Goal: Use online tool/utility: Utilize a website feature to perform a specific function

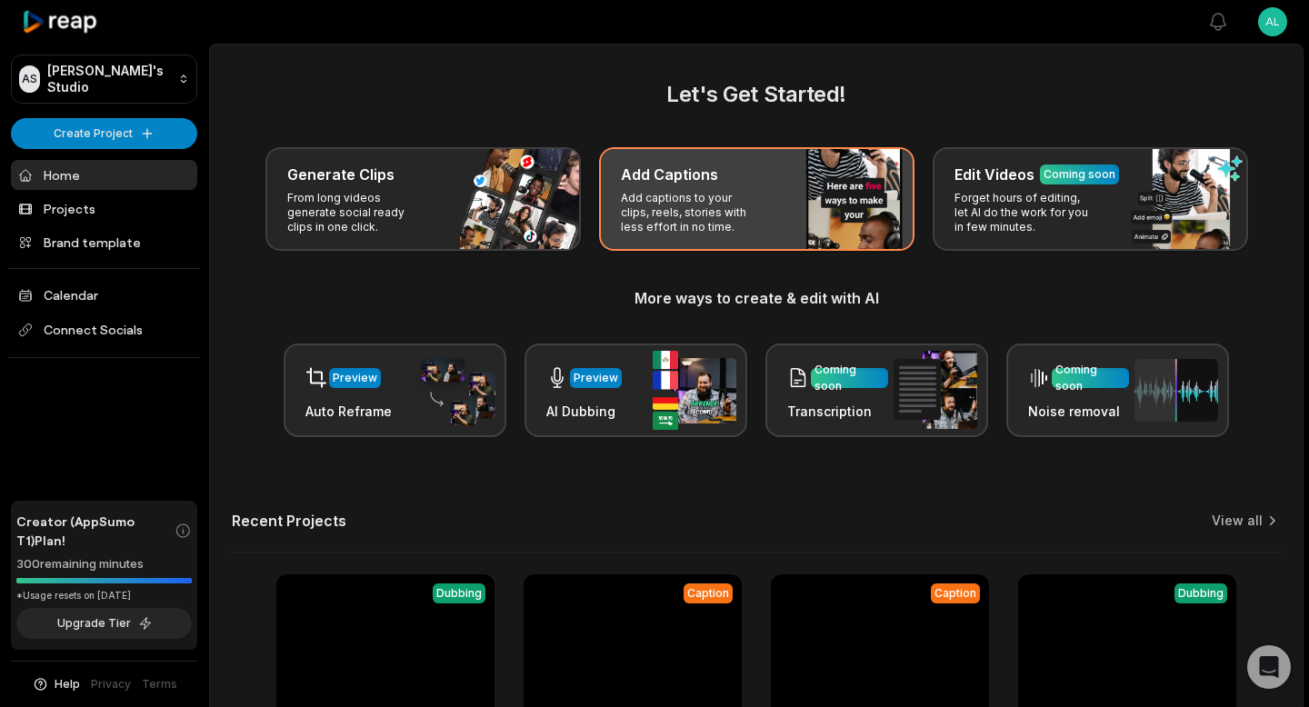
click at [682, 191] on p "Add captions to your clips, reels, stories with less effort in no time." at bounding box center [691, 213] width 141 height 44
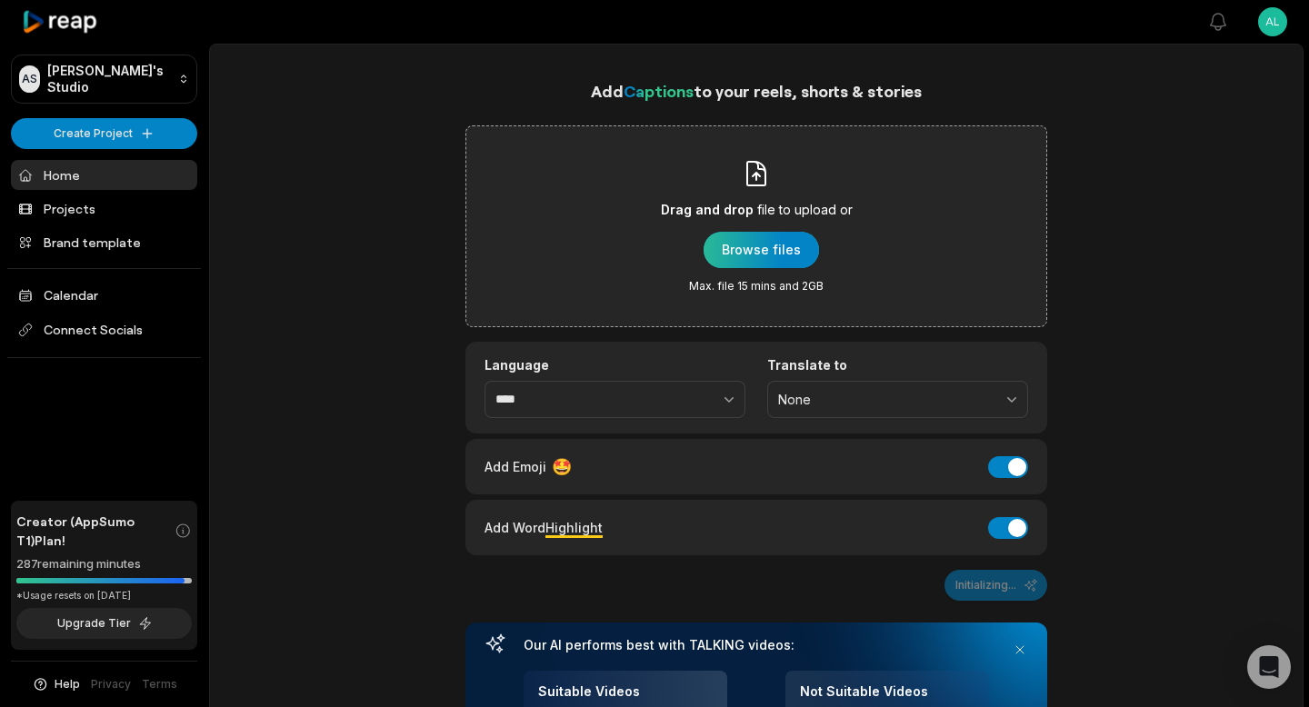
click at [747, 251] on div "button" at bounding box center [760, 250] width 115 height 36
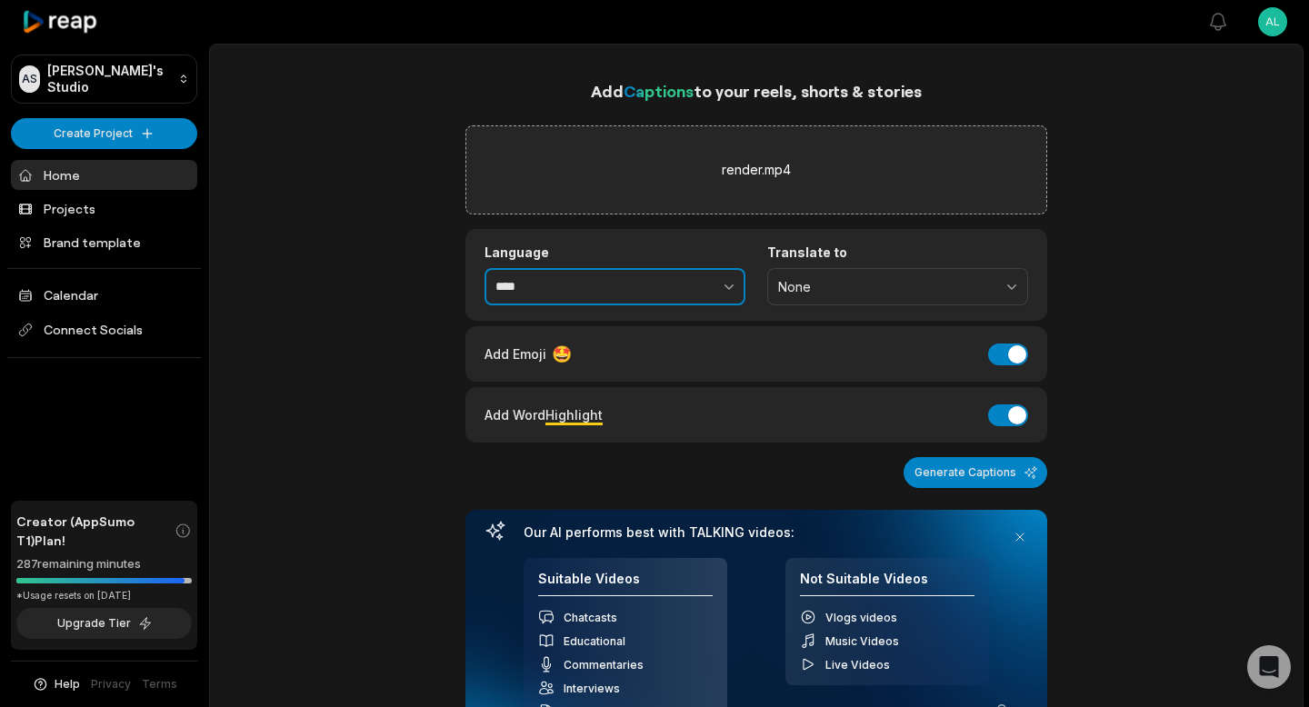
click at [726, 282] on icon "button" at bounding box center [729, 286] width 18 height 18
type input "*******"
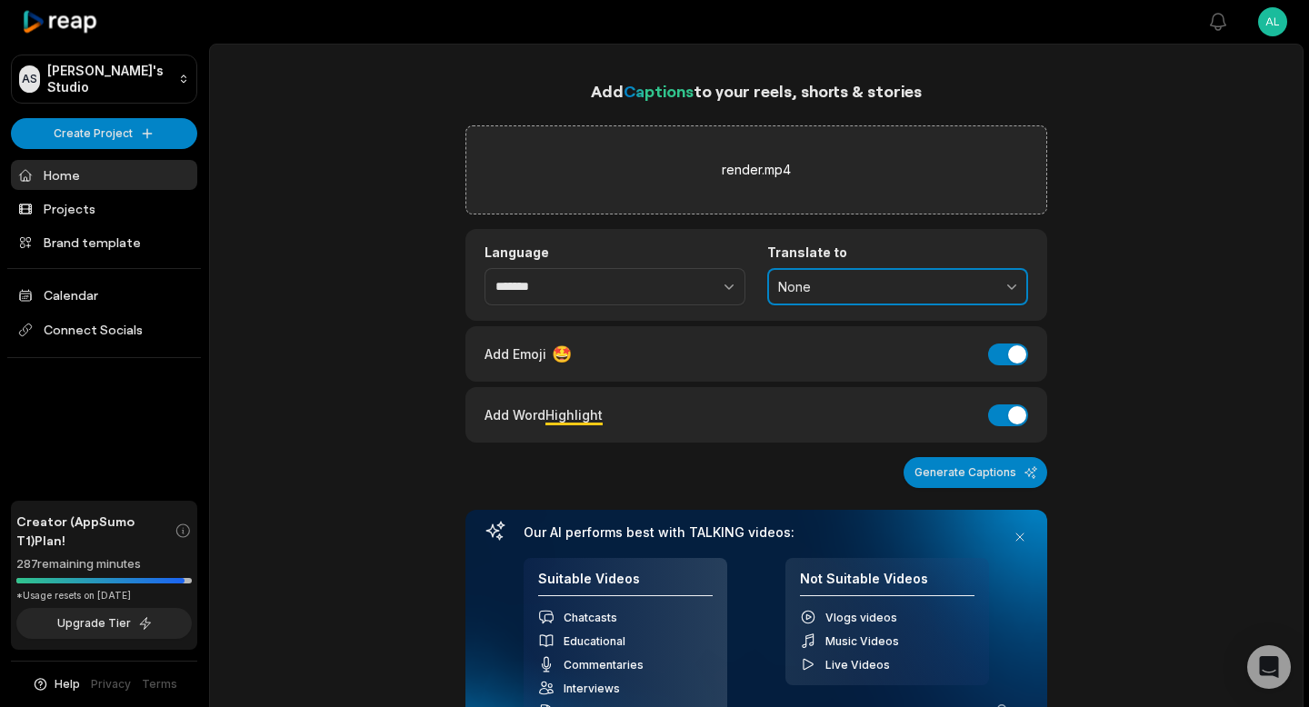
click at [847, 294] on span "None" at bounding box center [885, 287] width 214 height 16
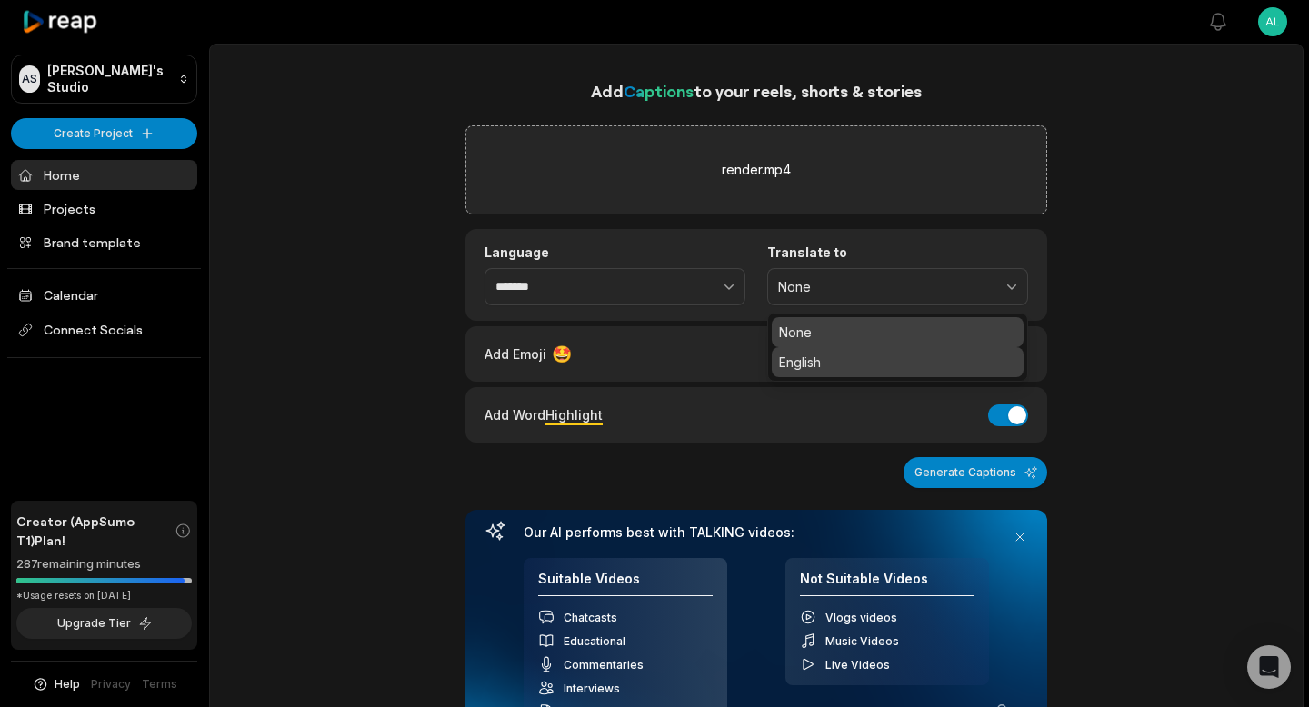
click at [838, 360] on p "English" at bounding box center [897, 362] width 237 height 19
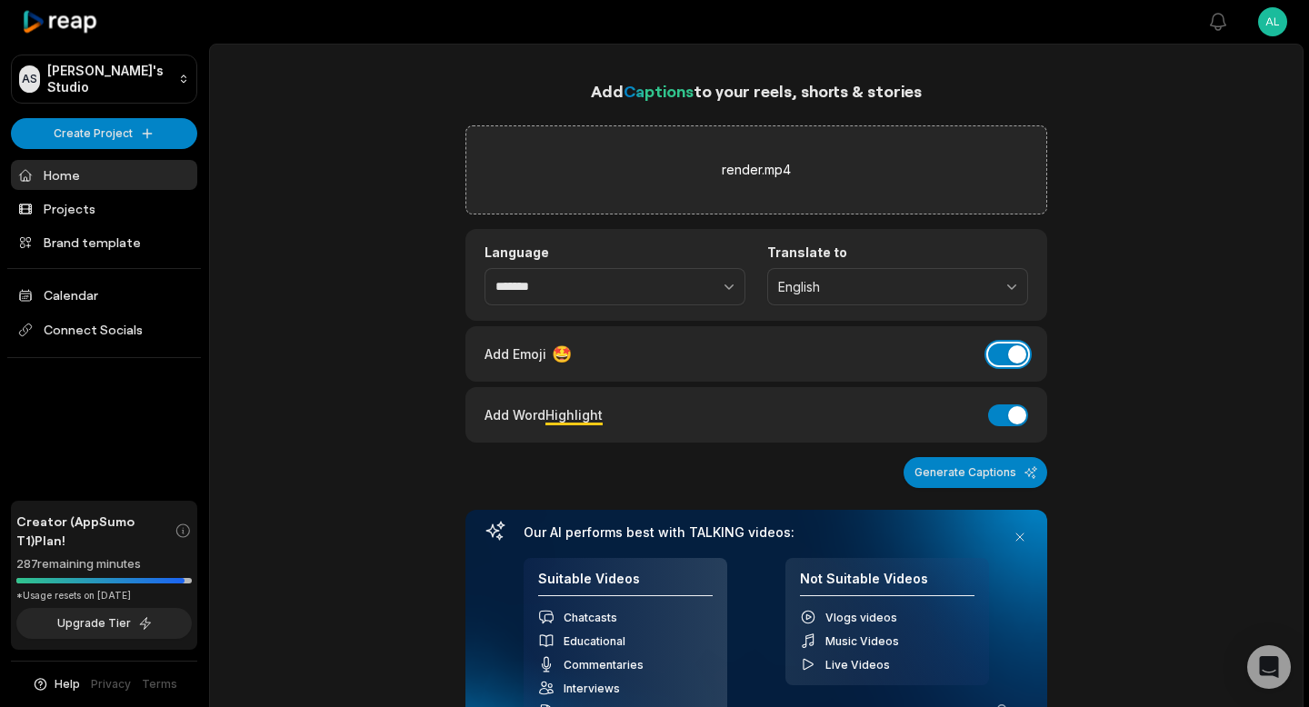
click at [1027, 357] on button "Add Emoji" at bounding box center [1008, 355] width 40 height 22
click at [1011, 413] on button "Add Word Highlight" at bounding box center [1008, 415] width 40 height 22
click at [989, 473] on button "Generate Captions" at bounding box center [975, 472] width 144 height 31
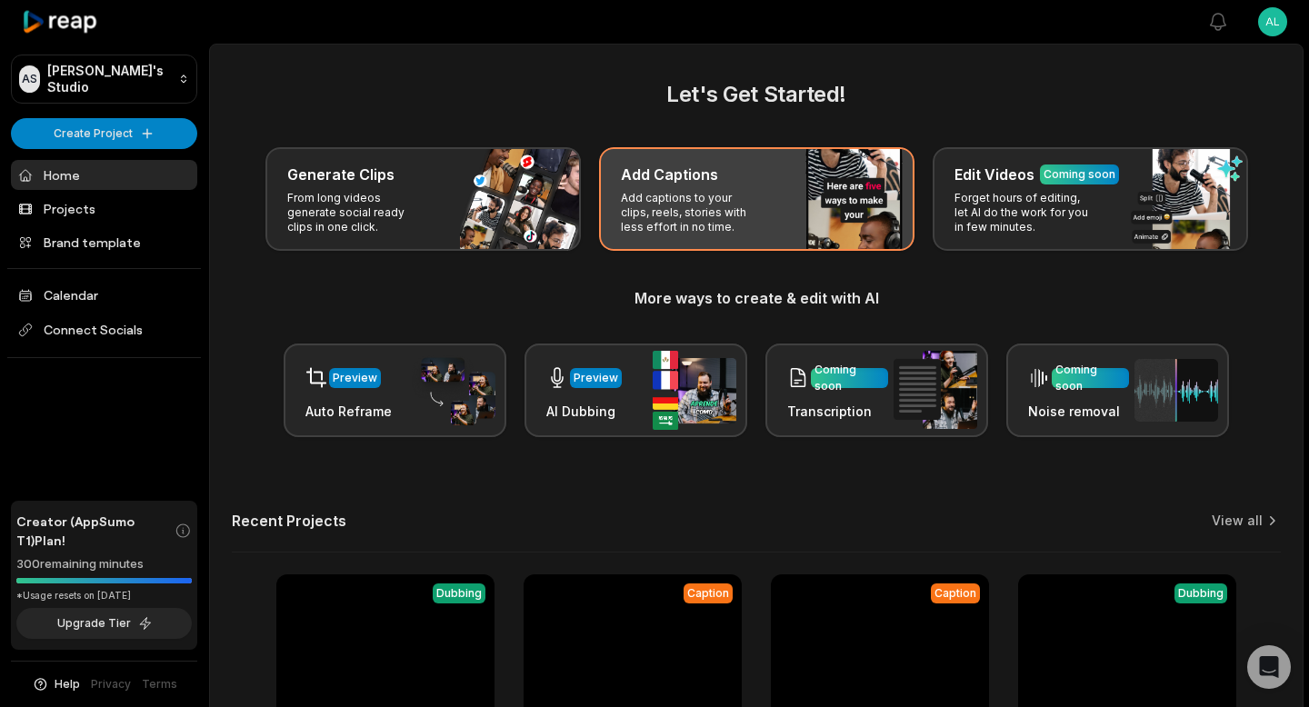
click at [669, 191] on p "Add captions to your clips, reels, stories with less effort in no time." at bounding box center [691, 213] width 141 height 44
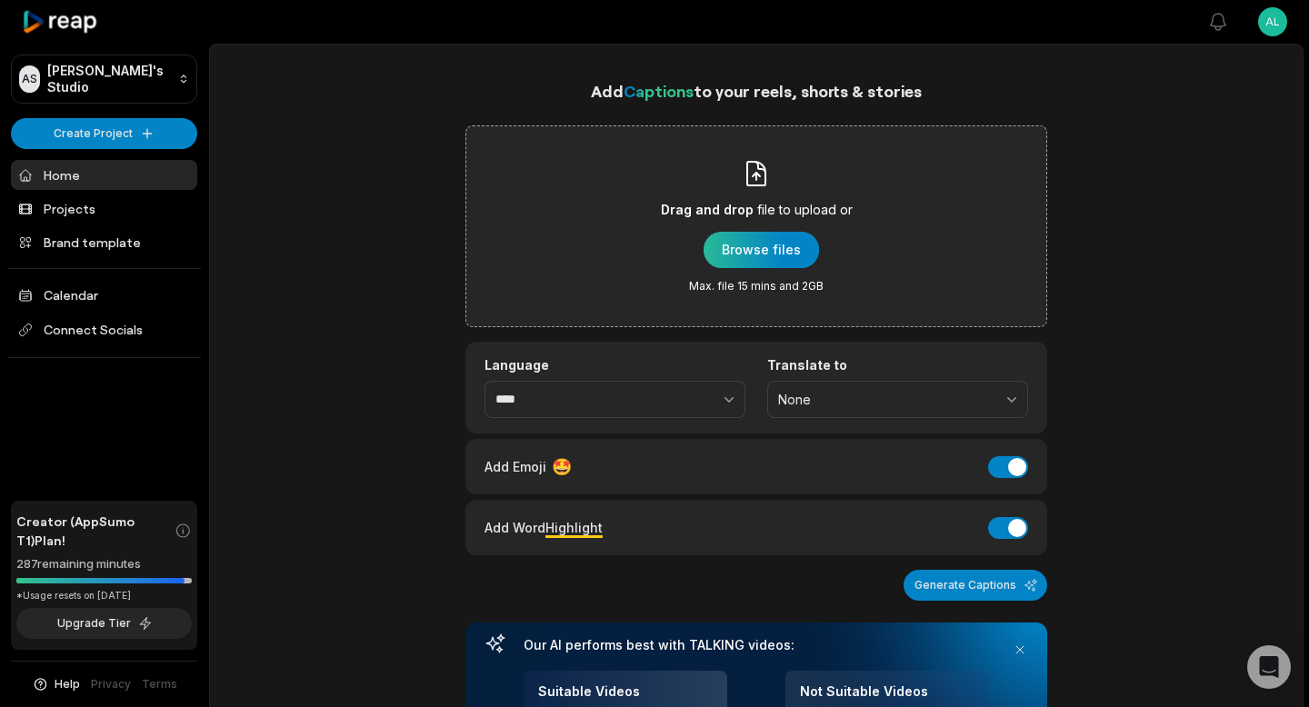
click at [729, 241] on div "button" at bounding box center [760, 250] width 115 height 36
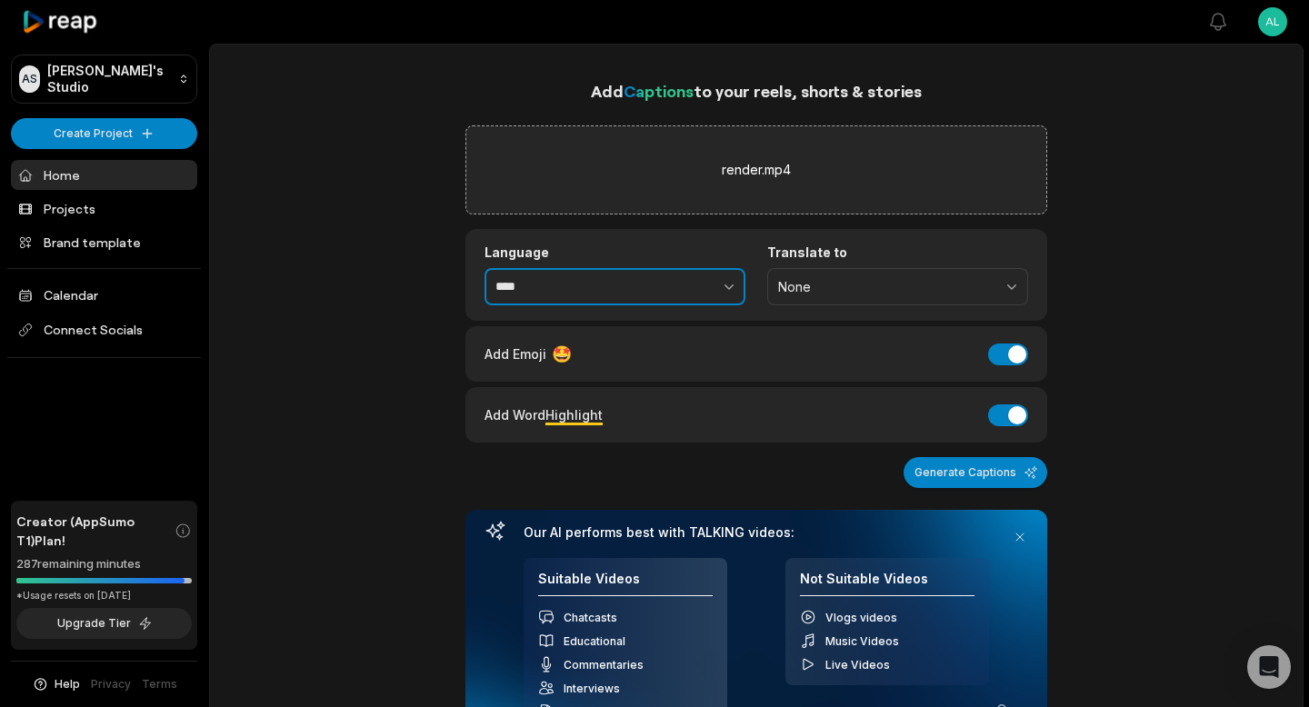
click at [678, 281] on button "button" at bounding box center [689, 287] width 112 height 38
type input "*******"
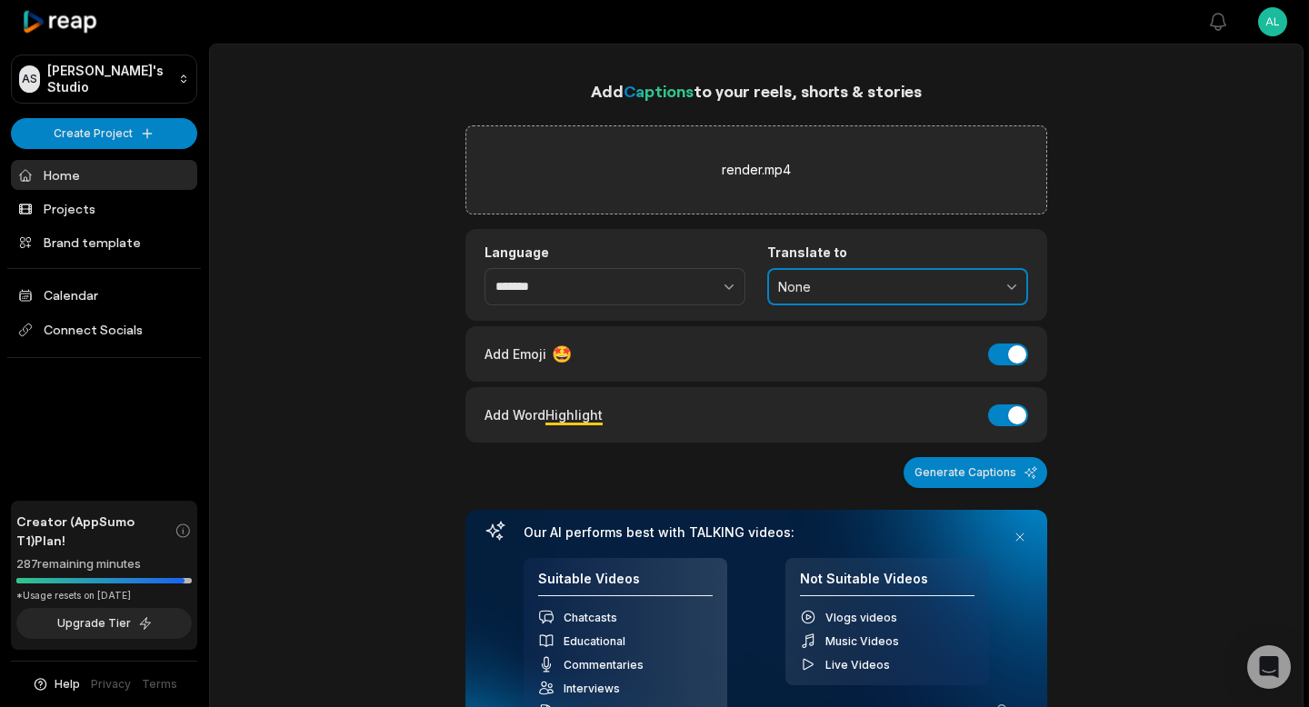
click at [852, 288] on span "None" at bounding box center [885, 287] width 214 height 16
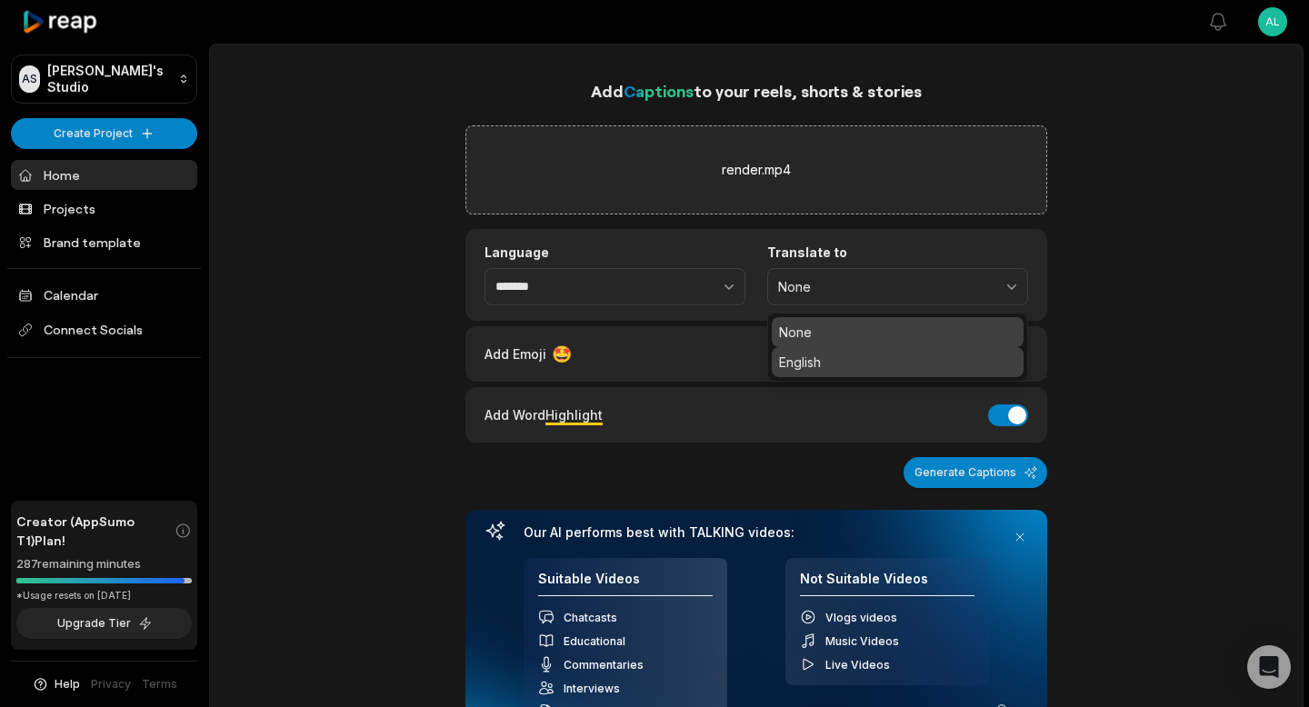
click at [841, 354] on p "English" at bounding box center [897, 362] width 237 height 19
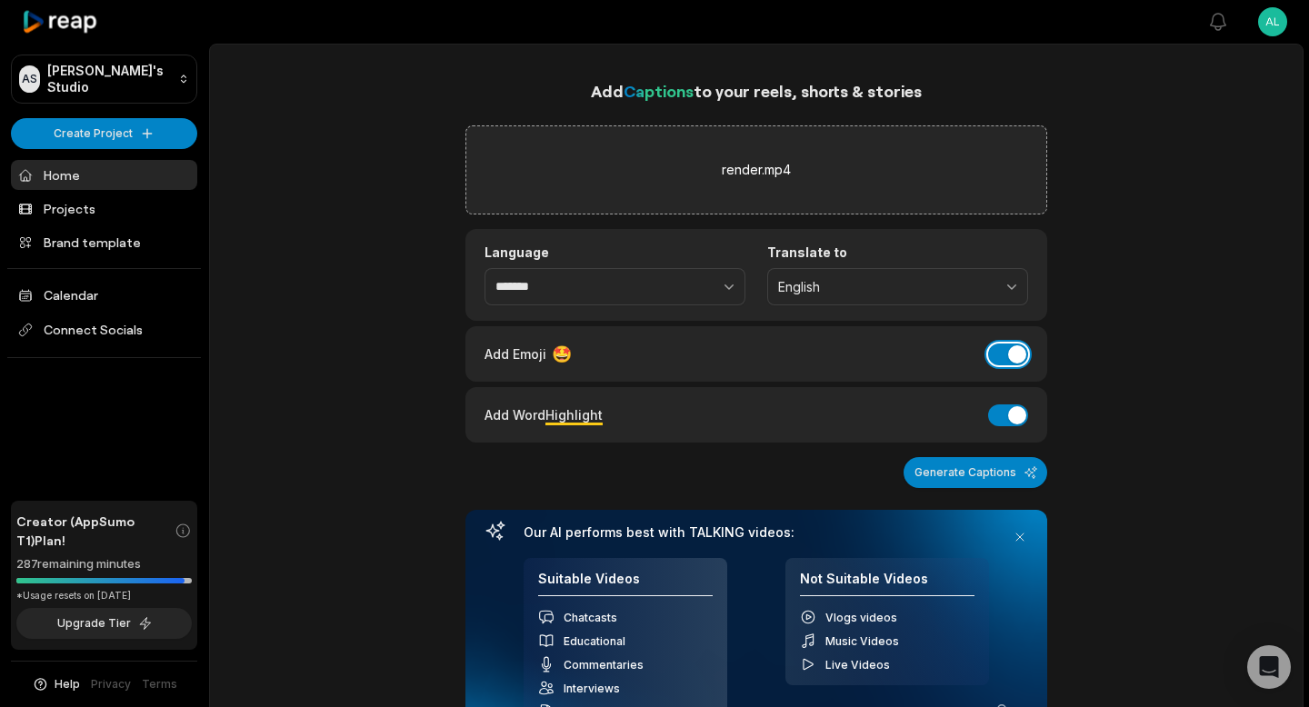
click at [1002, 357] on button "Add Emoji" at bounding box center [1008, 355] width 40 height 22
click at [1006, 426] on div "Add Word Highlight Add Word Highlight" at bounding box center [755, 415] width 543 height 25
click at [1009, 417] on button "Add Word Highlight" at bounding box center [1008, 415] width 40 height 22
click at [995, 479] on button "Generate Captions" at bounding box center [975, 472] width 144 height 31
